Goal: Information Seeking & Learning: Learn about a topic

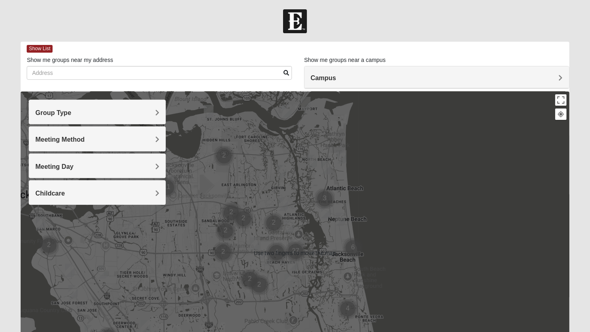
scroll to position [4, 0]
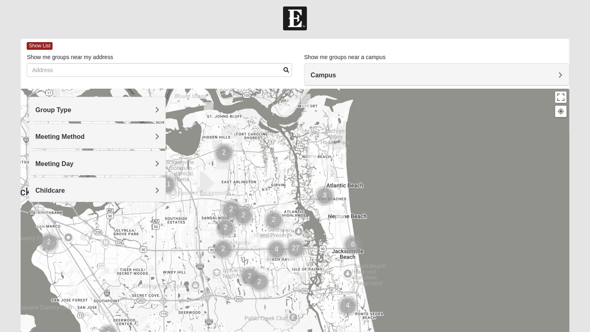
click at [329, 74] on span "Campus" at bounding box center [323, 75] width 25 height 7
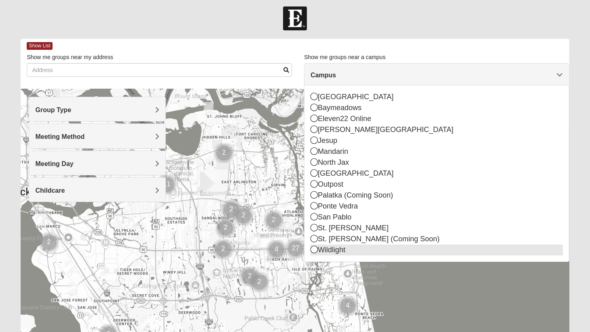
click at [314, 252] on icon at bounding box center [314, 249] width 7 height 7
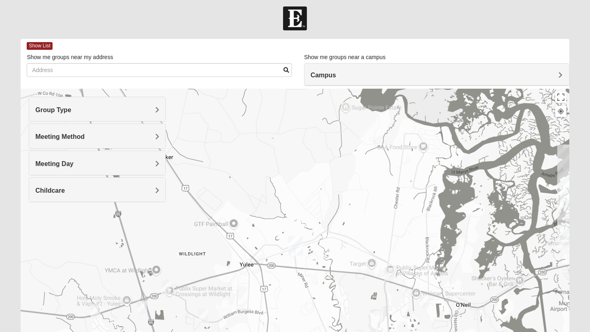
click at [17, 209] on div "Show List Loading Groups Keywords Filter Additional Filters Campus [GEOGRAPHIC_…" at bounding box center [295, 230] width 561 height 382
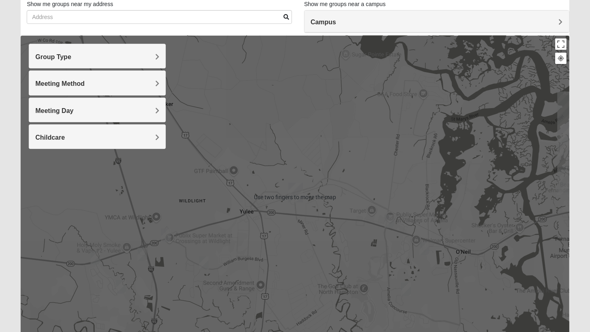
scroll to position [52, 0]
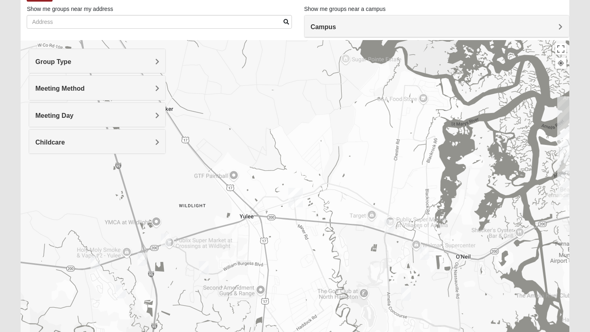
click at [63, 63] on span "Group Type" at bounding box center [53, 61] width 36 height 7
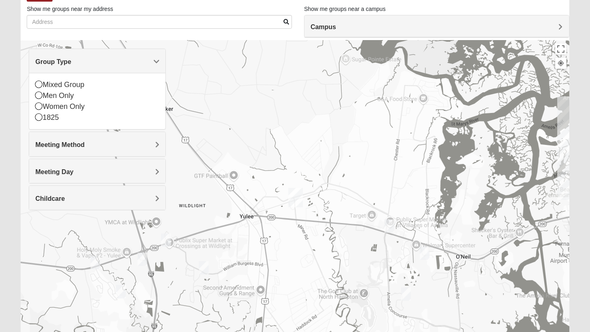
click at [50, 146] on span "Meeting Method" at bounding box center [59, 144] width 49 height 7
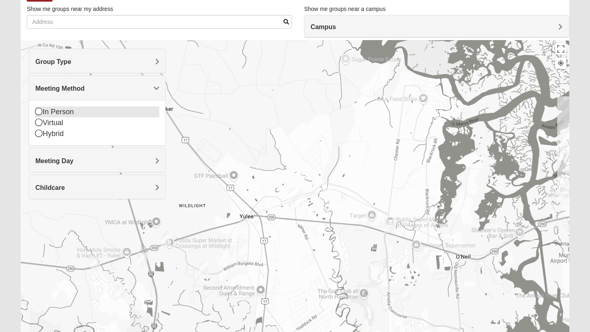
click at [40, 108] on icon at bounding box center [38, 111] width 7 height 7
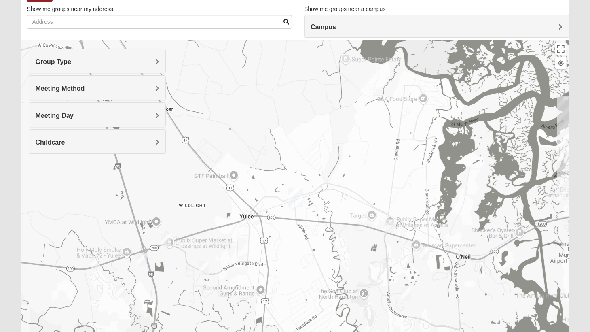
click at [53, 63] on span "Group Type" at bounding box center [53, 61] width 36 height 7
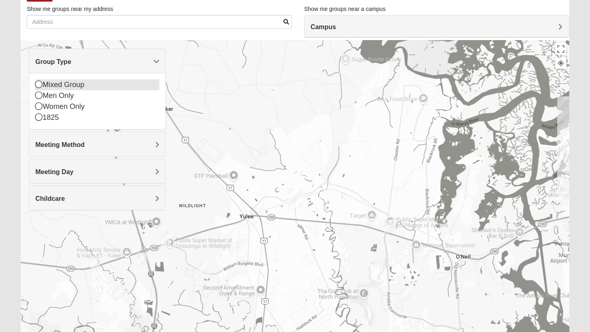
click at [39, 86] on icon at bounding box center [38, 84] width 7 height 7
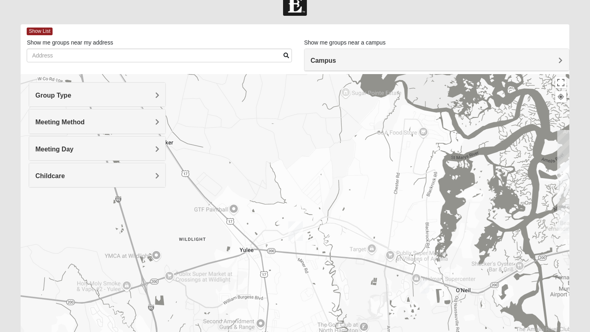
scroll to position [0, 0]
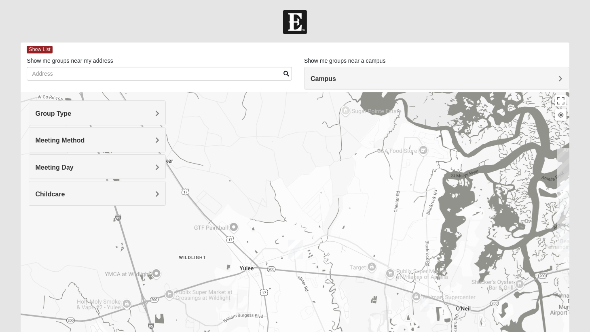
click at [133, 121] on div "Group Type" at bounding box center [97, 113] width 136 height 24
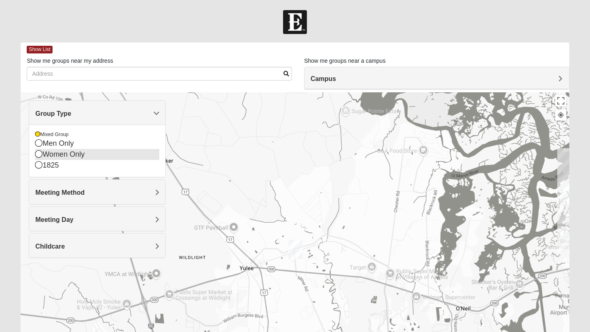
click at [39, 157] on icon at bounding box center [38, 153] width 7 height 7
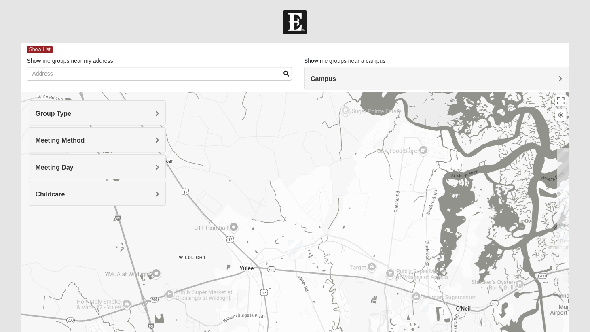
click at [47, 141] on span "Meeting Method" at bounding box center [59, 140] width 49 height 7
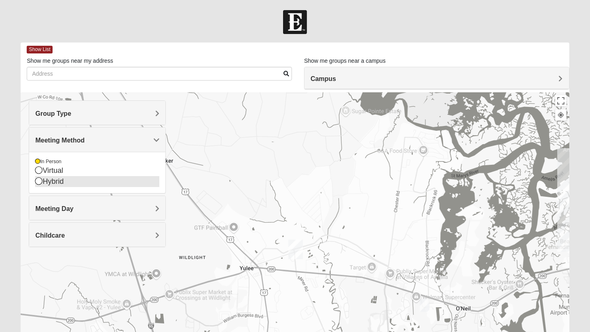
click at [38, 184] on icon at bounding box center [38, 180] width 7 height 7
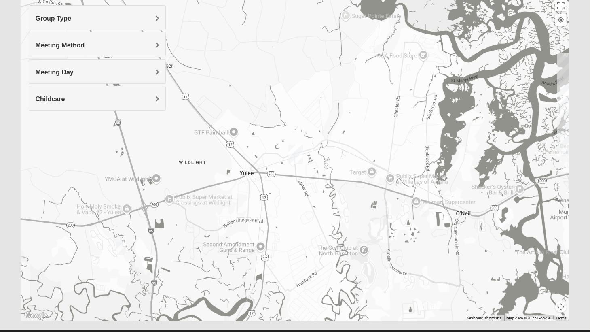
scroll to position [113, 0]
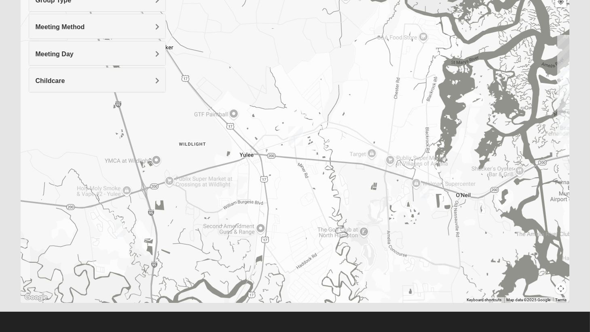
click at [424, 194] on img "Mixed Speed 32034" at bounding box center [425, 192] width 16 height 20
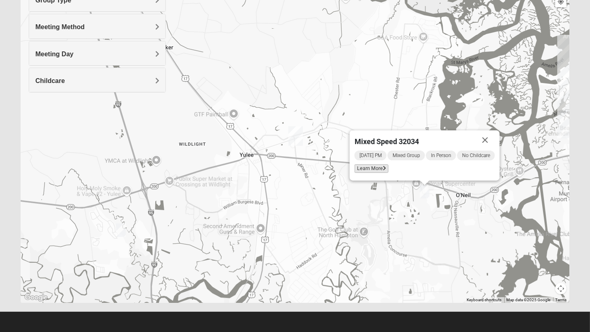
click at [373, 168] on span "Learn More" at bounding box center [372, 168] width 34 height 8
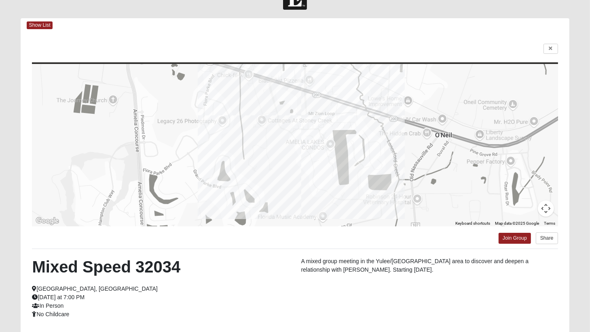
scroll to position [0, 0]
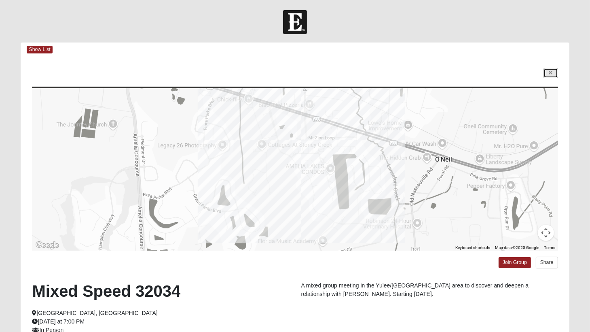
click at [545, 72] on link at bounding box center [551, 73] width 15 height 10
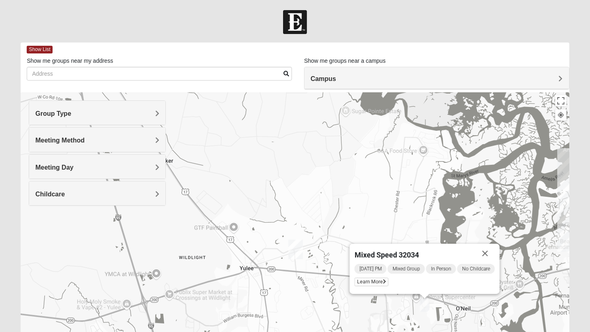
click at [97, 110] on h4 "Group Type" at bounding box center [97, 114] width 124 height 8
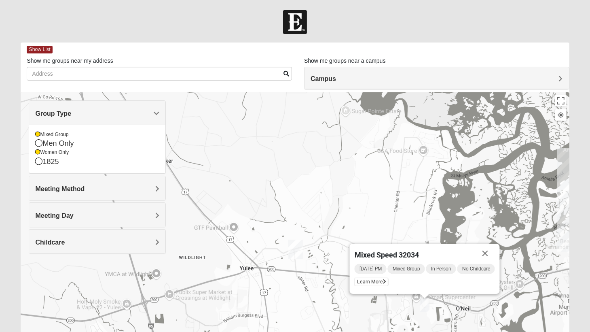
click at [51, 214] on span "Meeting Day" at bounding box center [54, 215] width 38 height 7
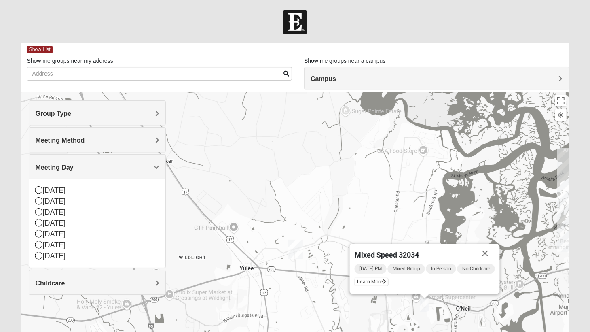
click at [8, 173] on form "Log In Find A Group Error Show List Loading Groups" at bounding box center [295, 227] width 590 height 435
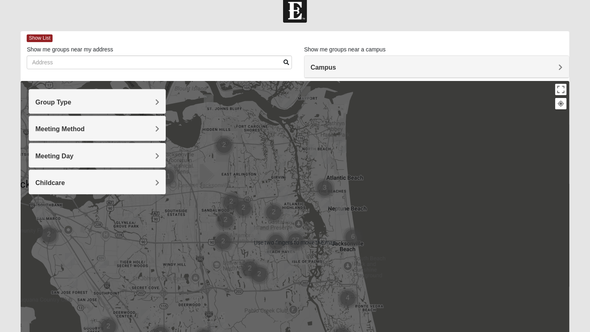
scroll to position [28, 0]
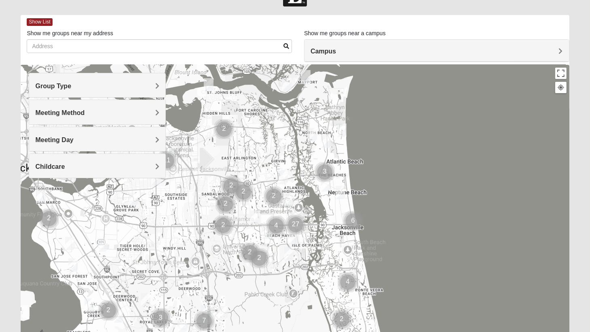
click at [327, 45] on div "Campus" at bounding box center [437, 51] width 265 height 22
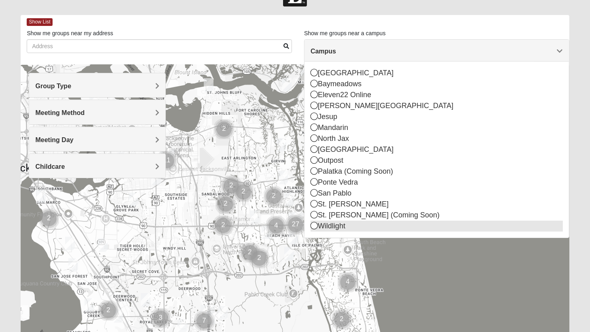
click at [324, 229] on div "Wildlight" at bounding box center [437, 226] width 253 height 11
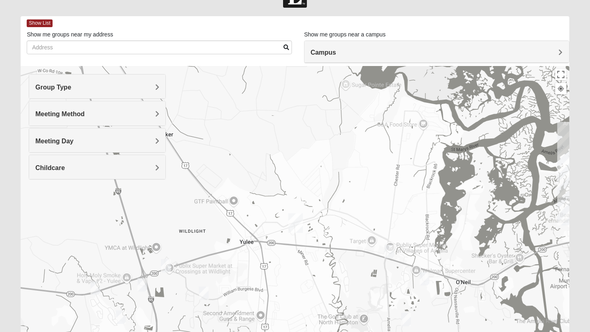
scroll to position [26, 0]
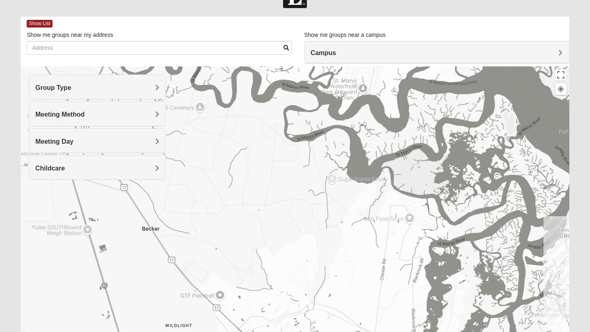
drag, startPoint x: 268, startPoint y: 147, endPoint x: 254, endPoint y: 242, distance: 96.5
click at [254, 242] on div at bounding box center [295, 228] width 549 height 324
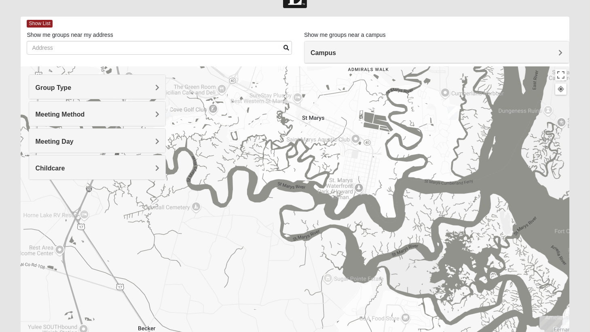
drag, startPoint x: 257, startPoint y: 180, endPoint x: 253, endPoint y: 280, distance: 100.5
click at [253, 280] on div at bounding box center [295, 228] width 549 height 324
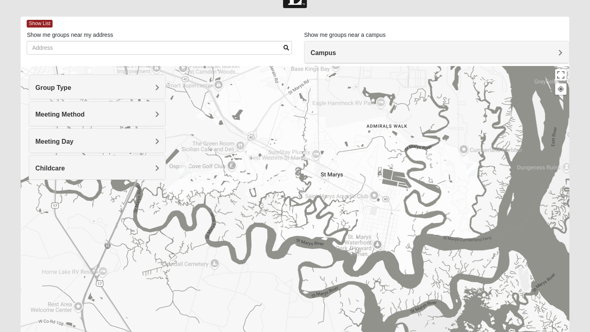
drag, startPoint x: 275, startPoint y: 163, endPoint x: 295, endPoint y: 221, distance: 61.4
click at [295, 221] on div at bounding box center [295, 228] width 549 height 324
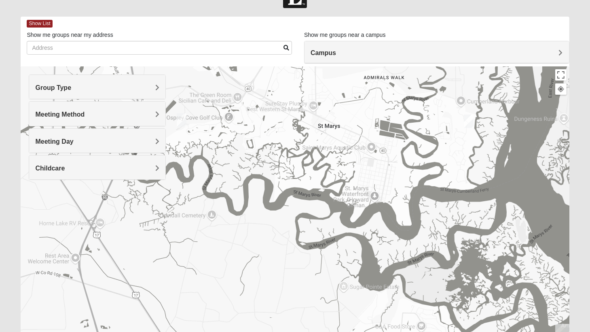
drag, startPoint x: 450, startPoint y: 173, endPoint x: 446, endPoint y: 123, distance: 50.7
click at [446, 123] on div at bounding box center [295, 228] width 549 height 324
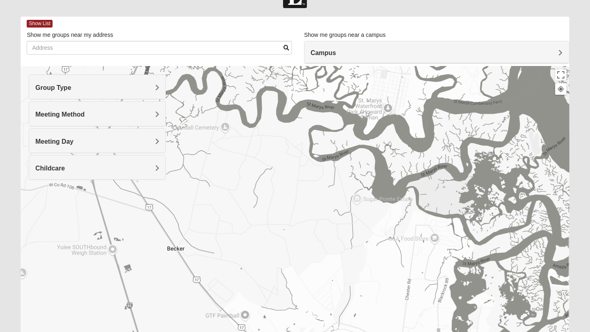
drag, startPoint x: 295, startPoint y: 246, endPoint x: 309, endPoint y: 156, distance: 91.8
click at [309, 156] on div at bounding box center [295, 228] width 549 height 324
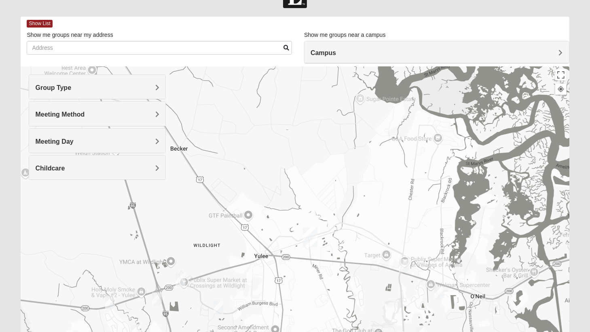
drag, startPoint x: 308, startPoint y: 223, endPoint x: 310, endPoint y: 124, distance: 99.2
click at [310, 124] on div at bounding box center [295, 228] width 549 height 324
